Goal: Navigation & Orientation: Find specific page/section

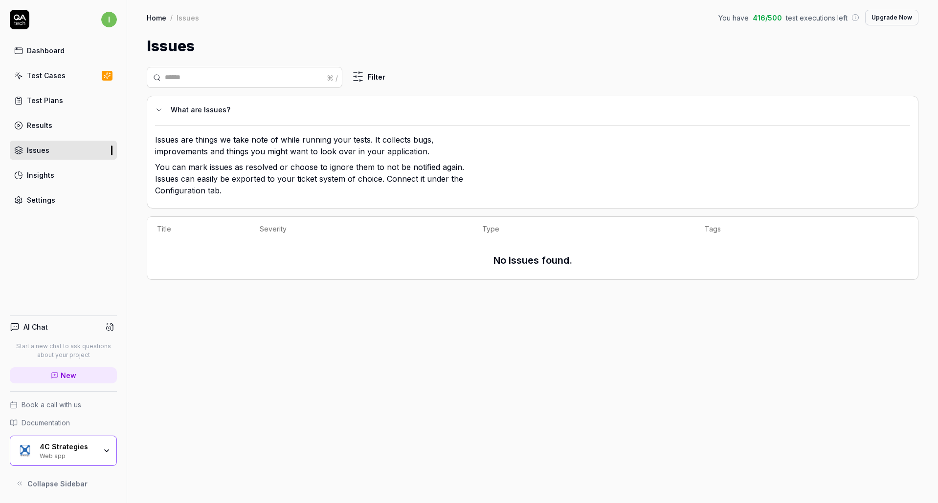
click at [64, 456] on div "Web app" at bounding box center [68, 456] width 57 height 8
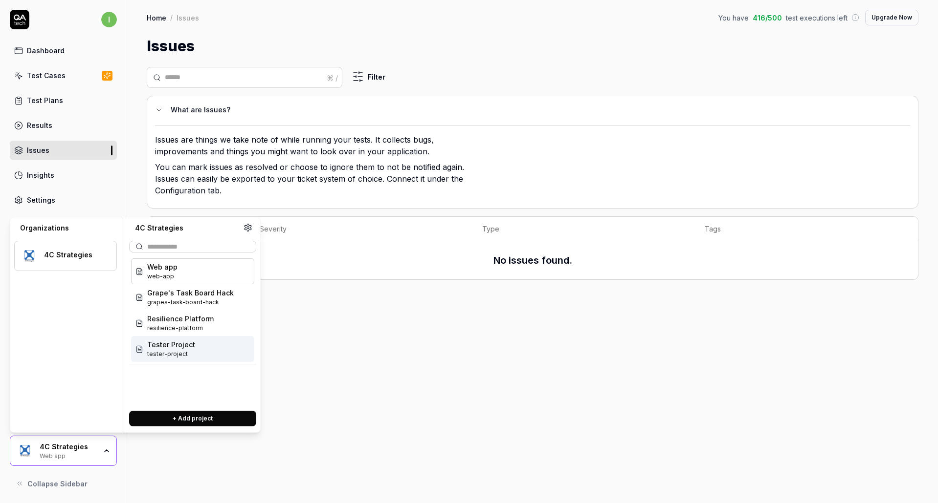
click at [145, 351] on div "Tester Project tester-project" at bounding box center [192, 349] width 123 height 26
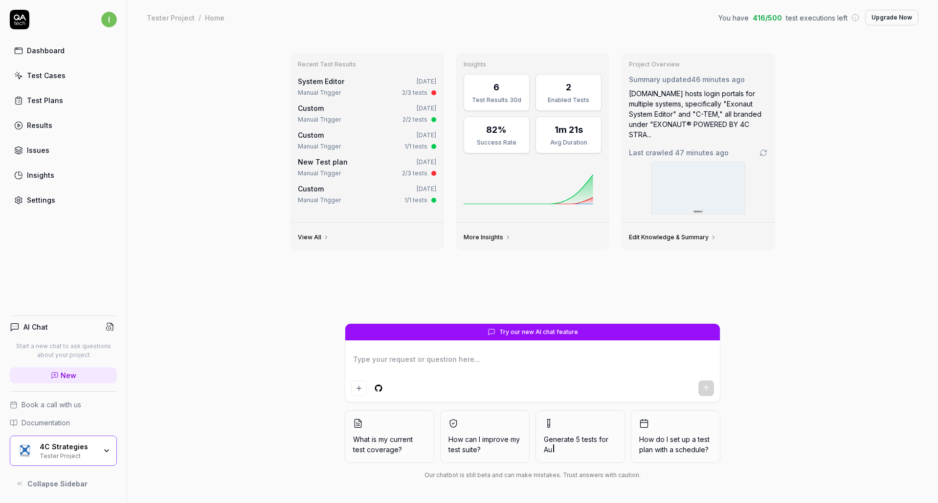
type textarea "*"
click at [64, 74] on link "Test Cases" at bounding box center [63, 75] width 107 height 19
